Goal: Information Seeking & Learning: Learn about a topic

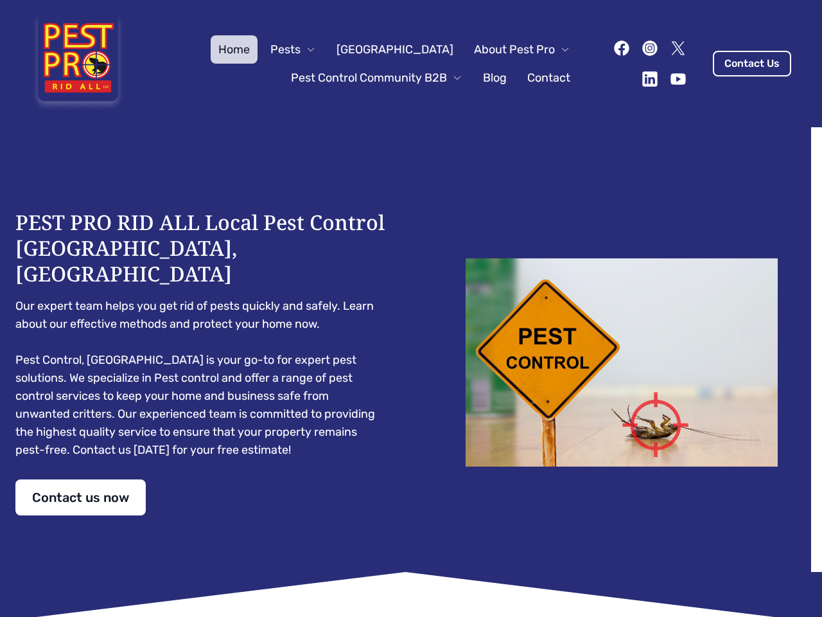
click at [411, 308] on div "PEST PRO RID ALL Local Pest Control [GEOGRAPHIC_DATA], [GEOGRAPHIC_DATA] Our ex…" at bounding box center [410, 362] width 791 height 306
click at [301, 49] on span "Pests" at bounding box center [285, 49] width 30 height 18
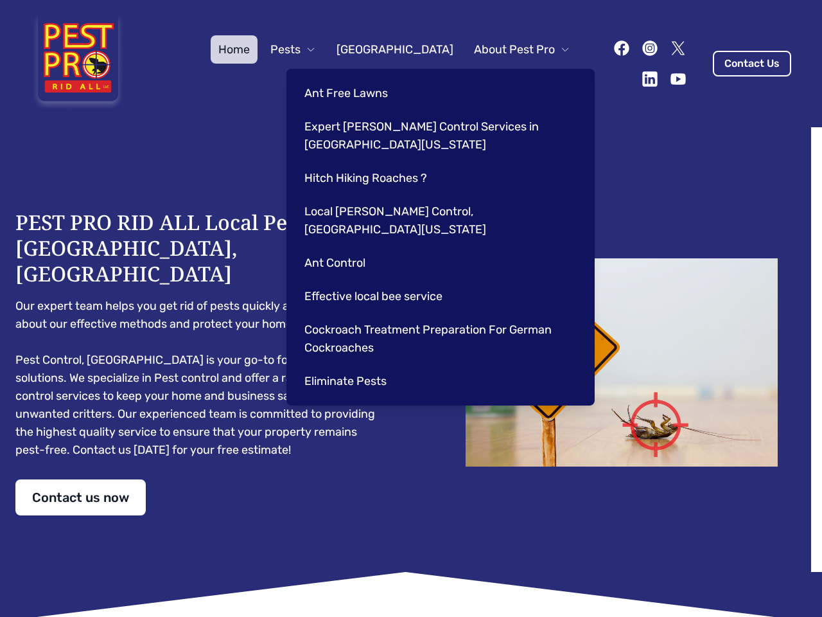
click at [509, 49] on span "About Pest Pro" at bounding box center [514, 49] width 81 height 18
click at [363, 78] on div "Ant Free Lawns Expert [PERSON_NAME] Control Services in [GEOGRAPHIC_DATA] [US_S…" at bounding box center [440, 237] width 308 height 337
